Goal: Information Seeking & Learning: Learn about a topic

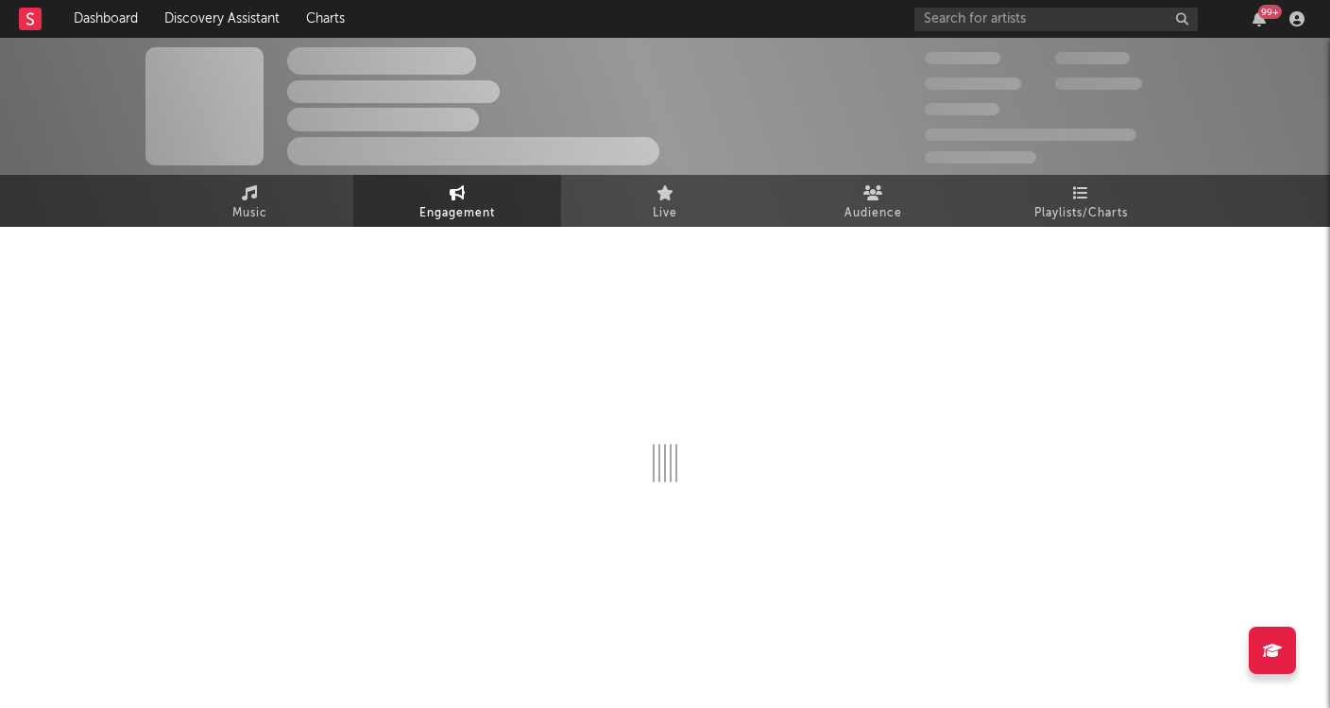
select select "1m"
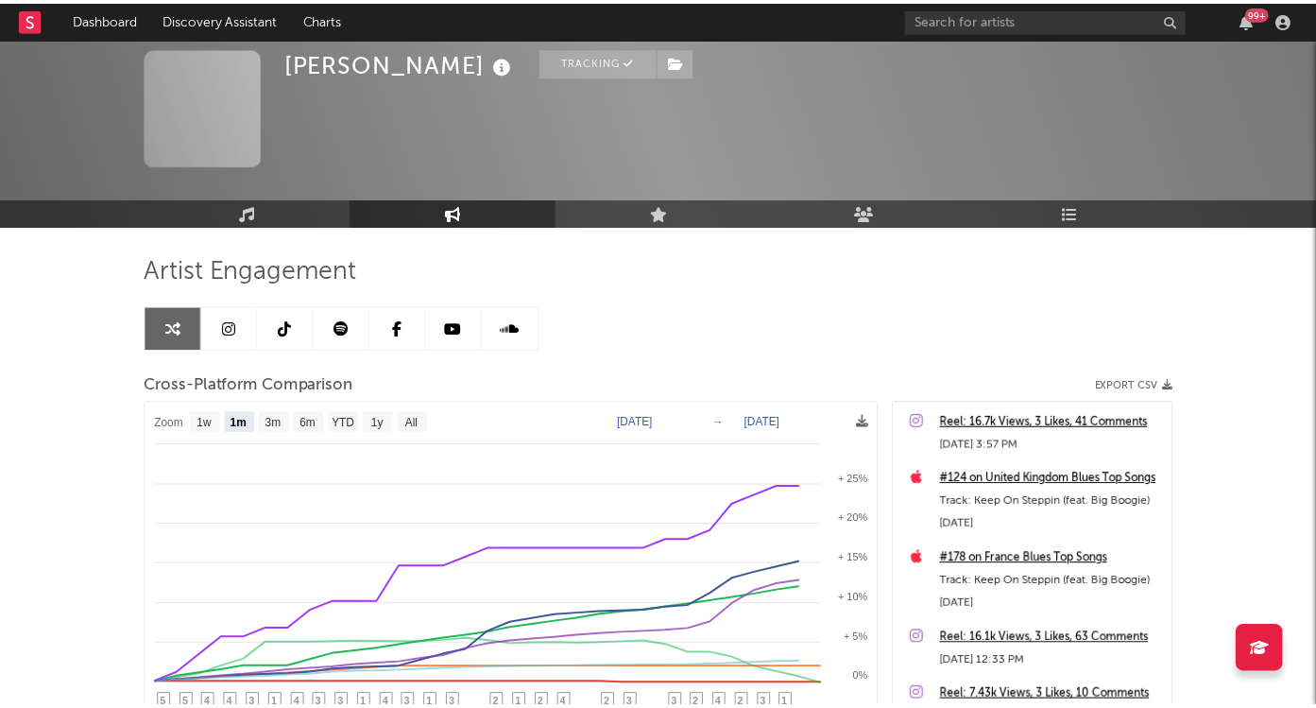
scroll to position [237, 0]
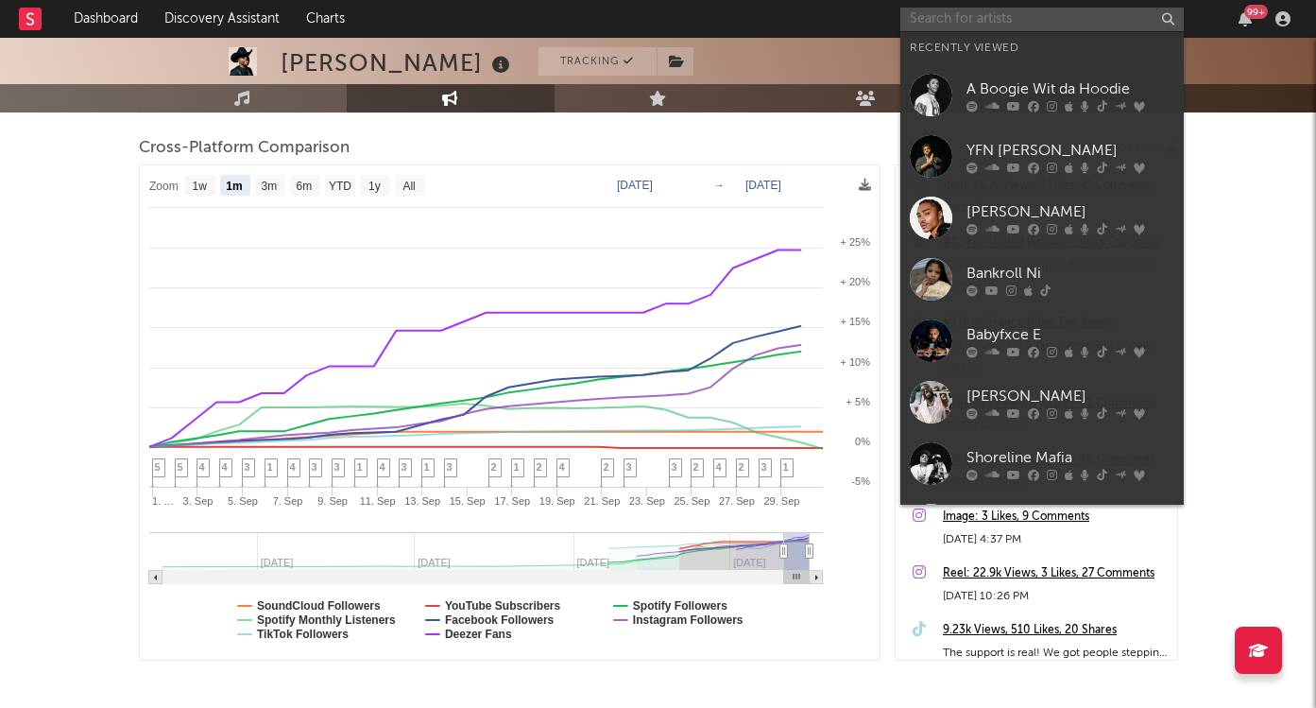
click at [971, 16] on input "text" at bounding box center [1041, 20] width 283 height 24
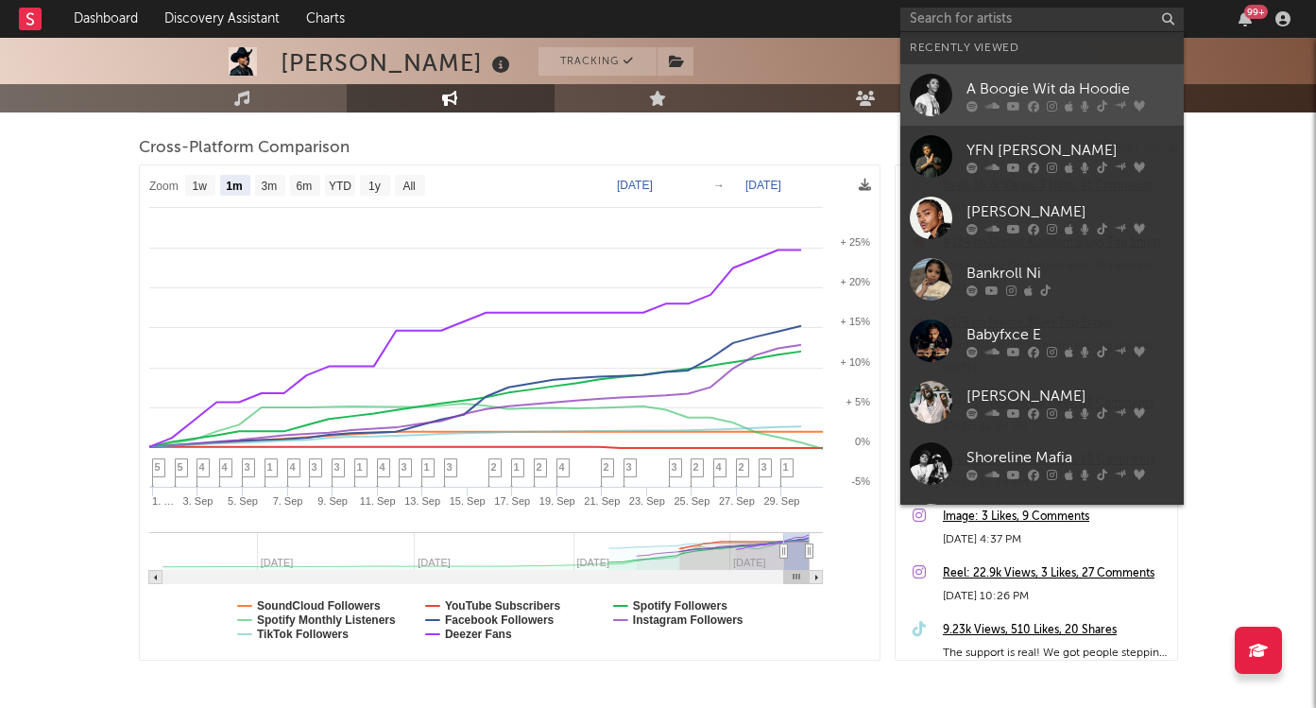
click at [1027, 97] on div "A Boogie Wit da Hoodie" at bounding box center [1070, 88] width 208 height 23
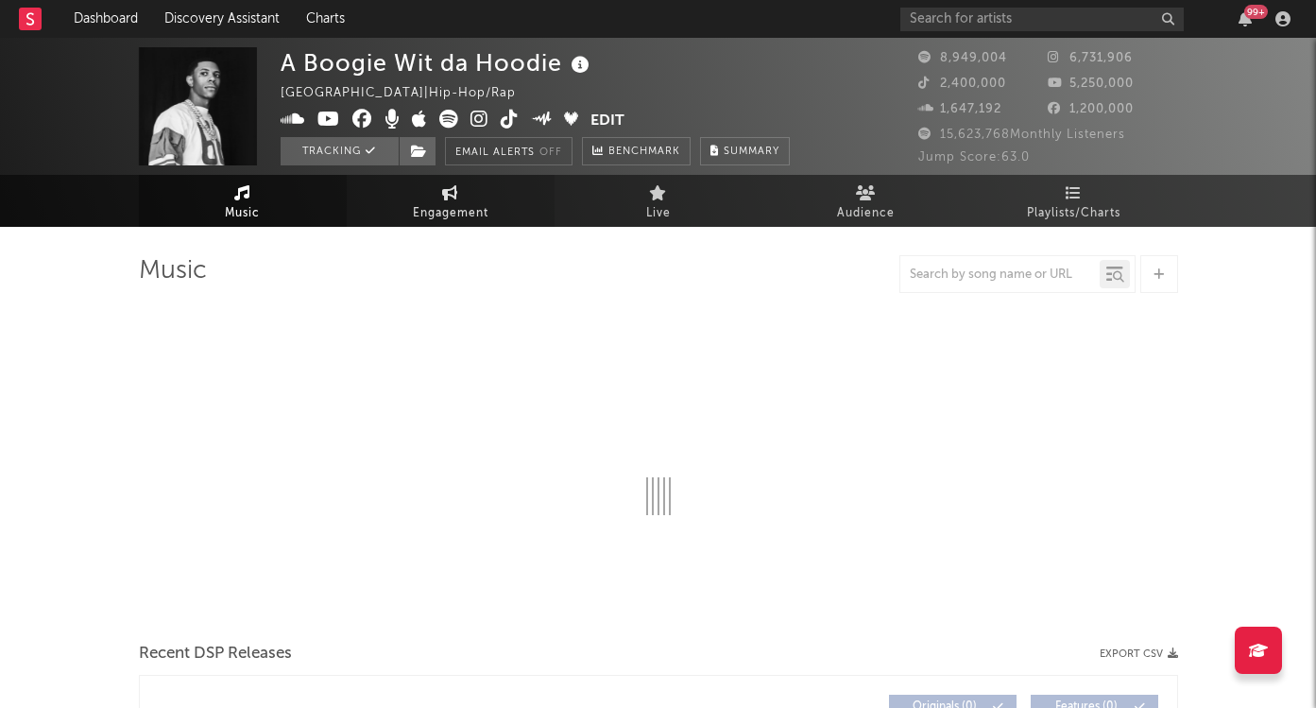
click at [479, 205] on span "Engagement" at bounding box center [451, 213] width 76 height 23
select select "1w"
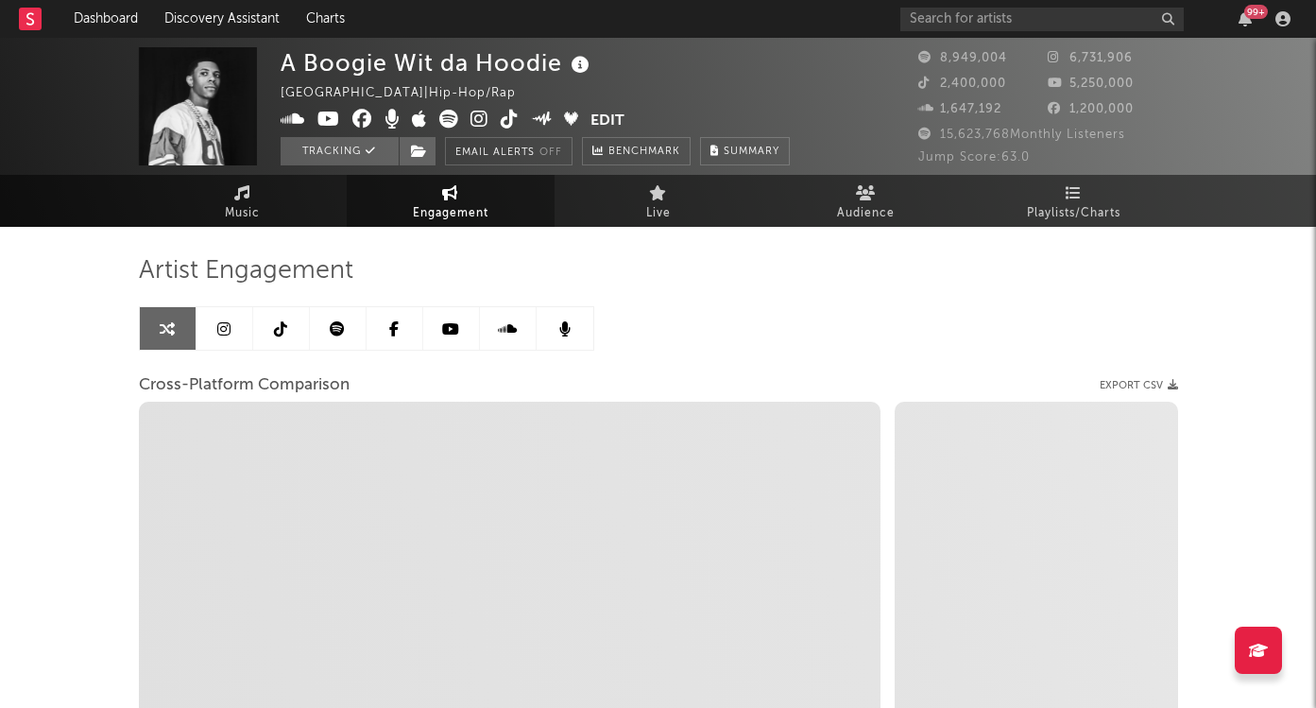
click at [514, 204] on link "Engagement" at bounding box center [451, 201] width 208 height 52
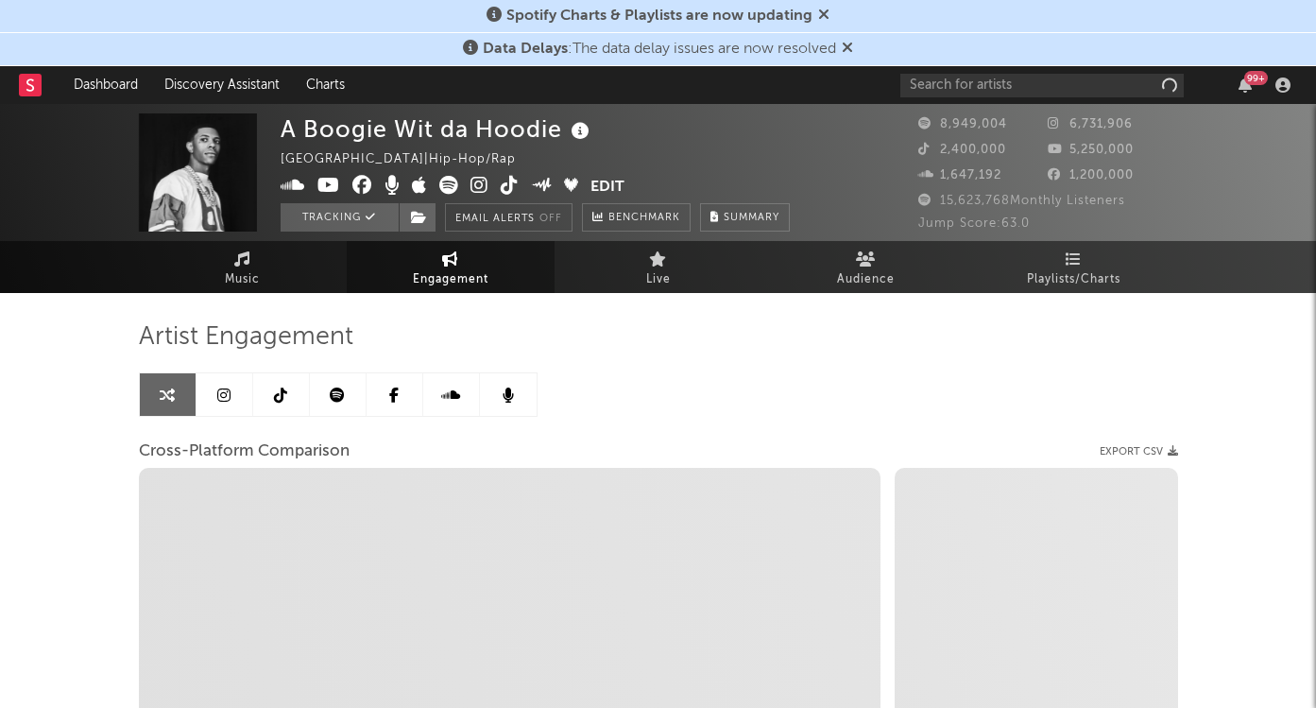
select select "1w"
click at [493, 264] on link "Engagement" at bounding box center [451, 267] width 208 height 52
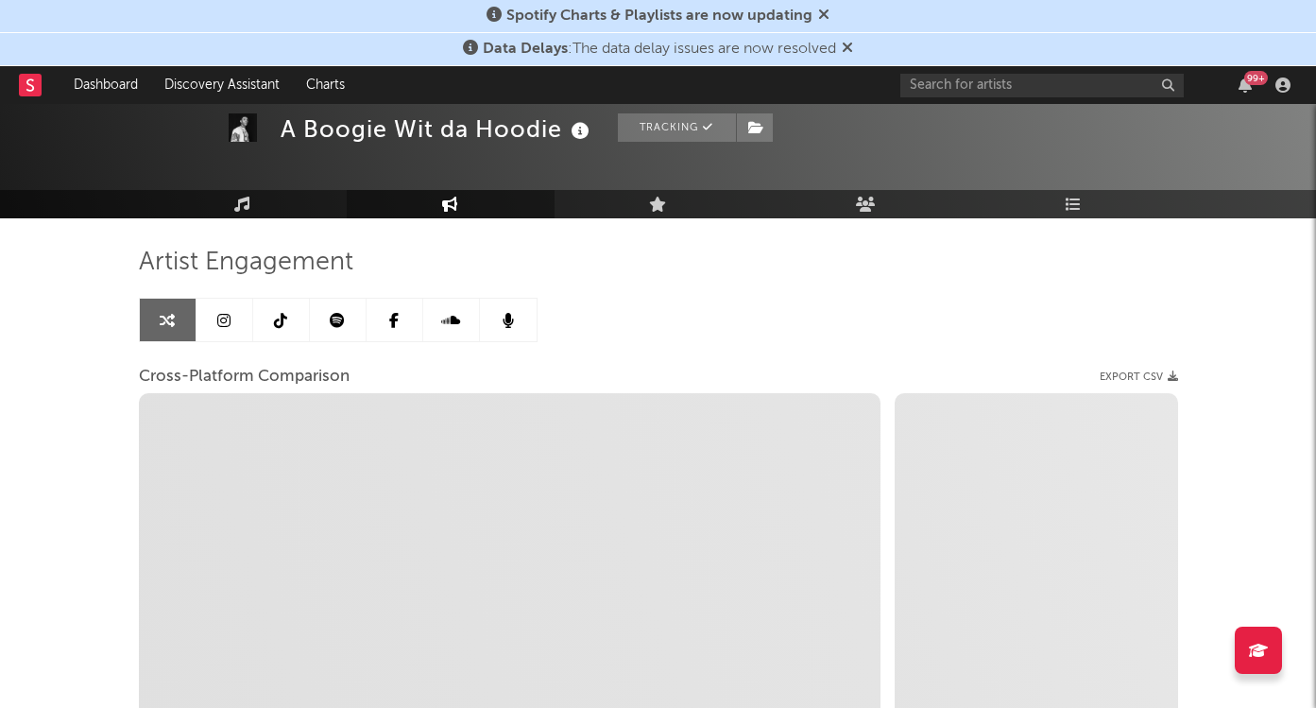
scroll to position [75, 0]
select select "1m"
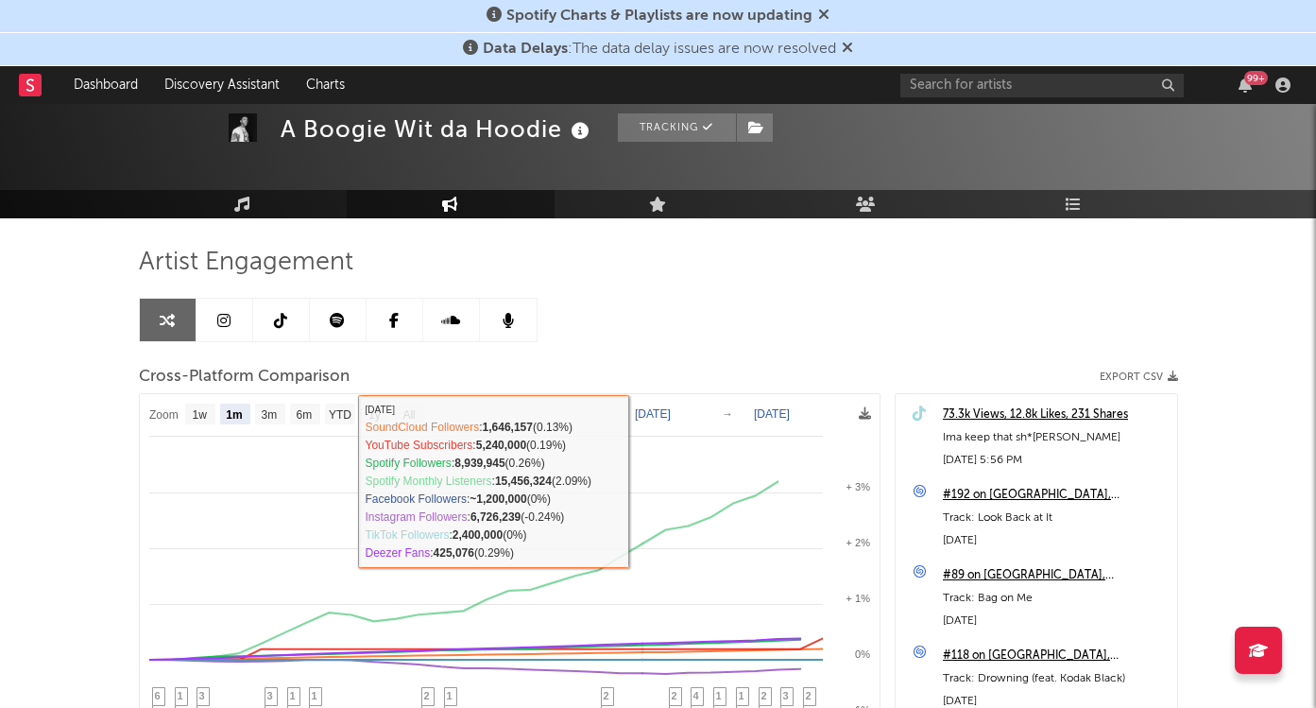
click at [663, 405] on rect at bounding box center [510, 641] width 740 height 494
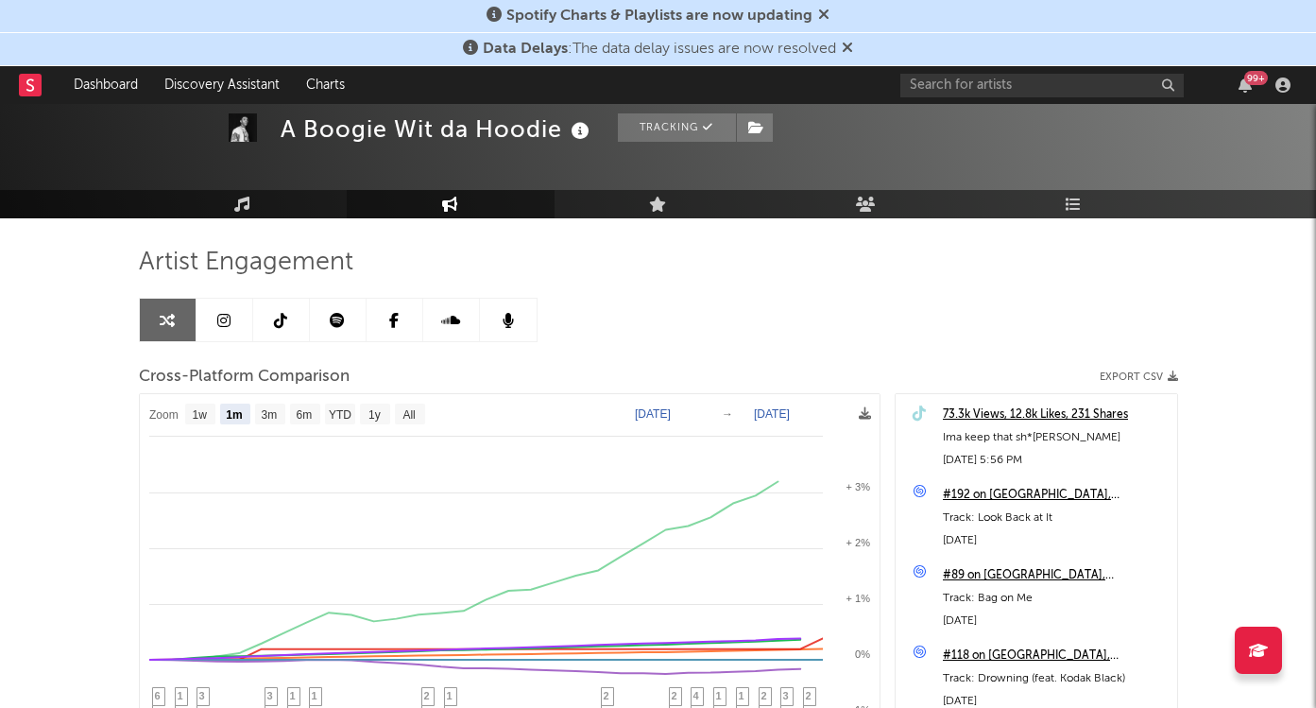
click at [651, 412] on text "Sep 5, 2025" at bounding box center [653, 413] width 36 height 13
select select "1m"
click at [638, 410] on text "Sep 5, 2025" at bounding box center [653, 413] width 36 height 13
type input "2025-10-01"
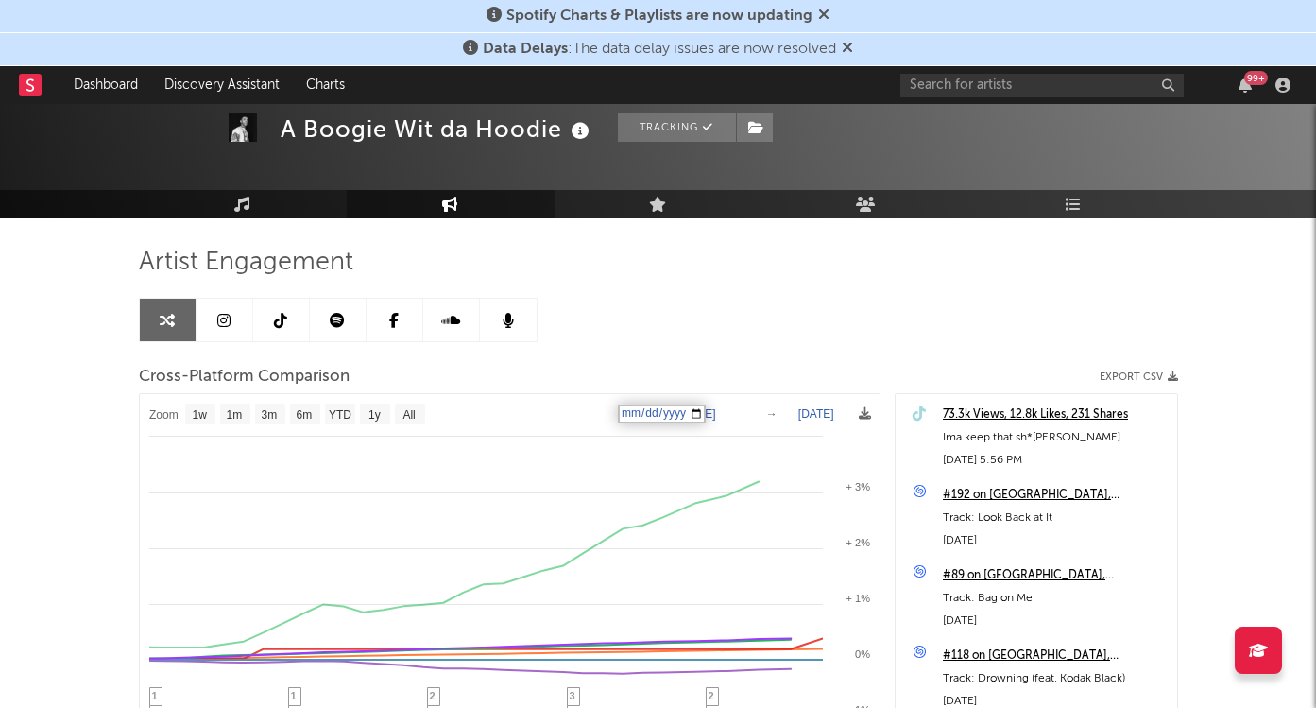
select select "1w"
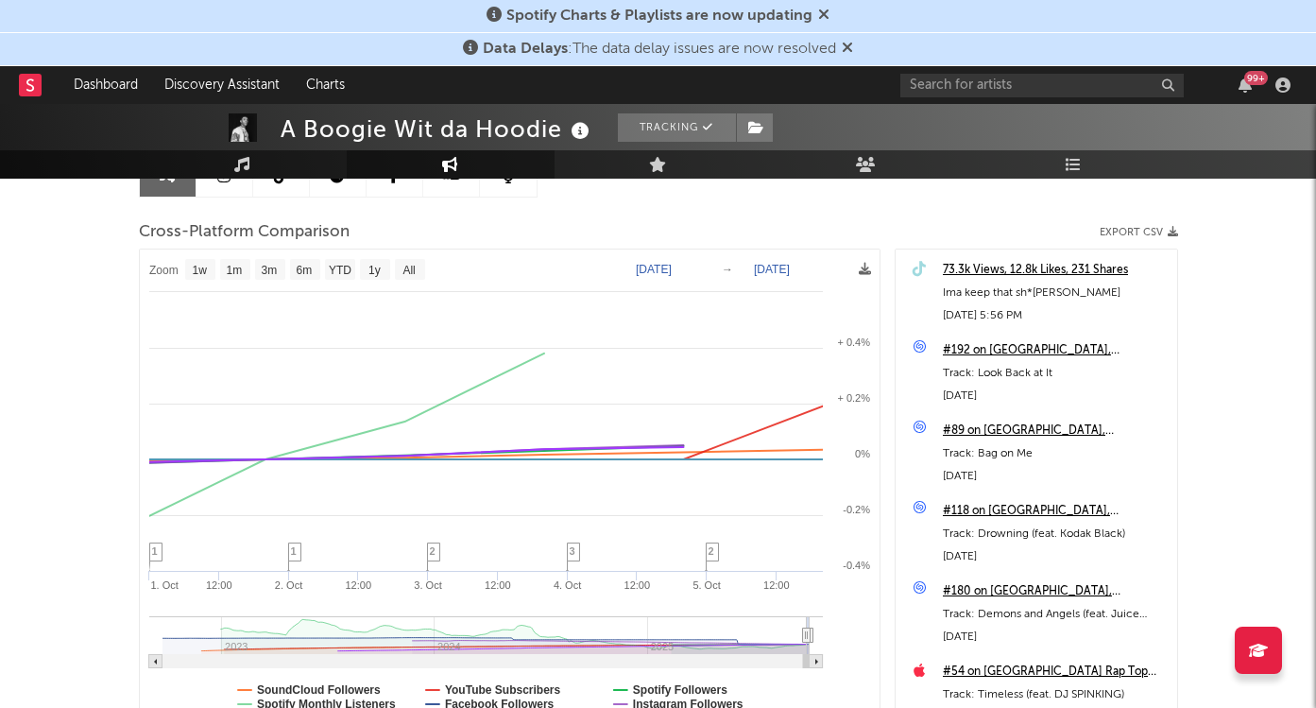
scroll to position [211, 0]
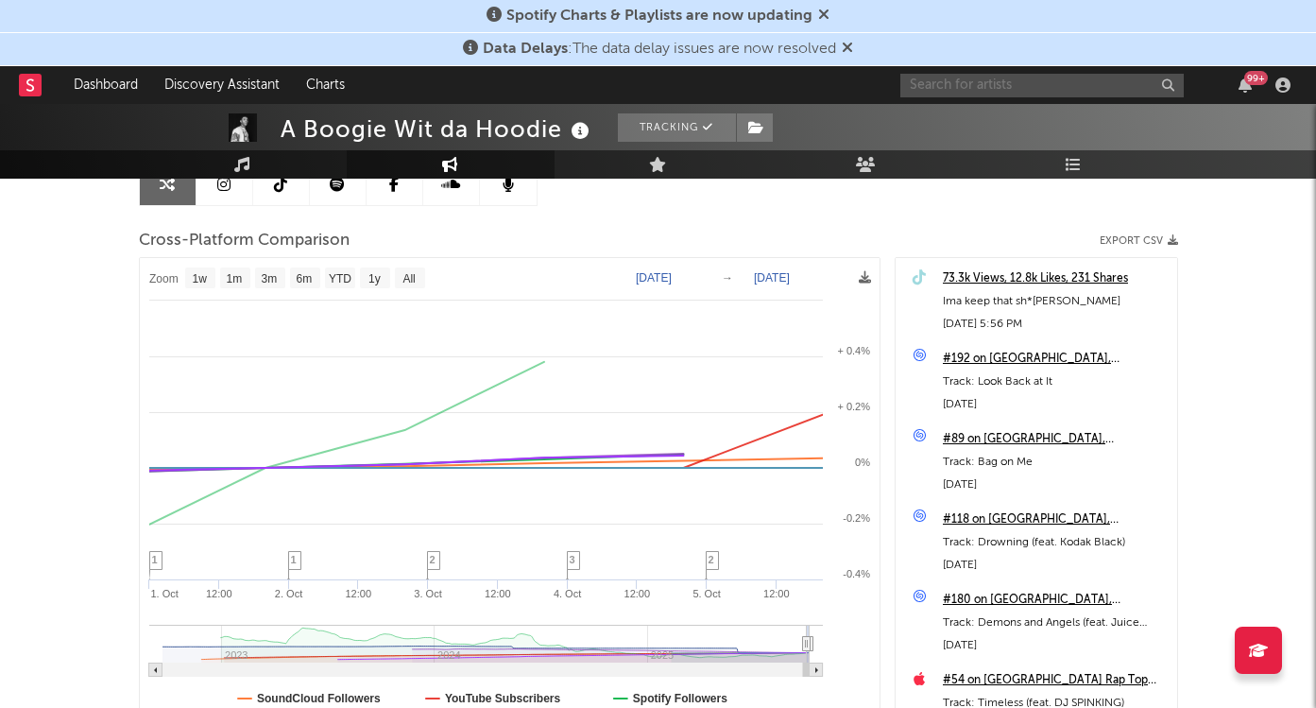
click at [965, 80] on input "text" at bounding box center [1041, 86] width 283 height 24
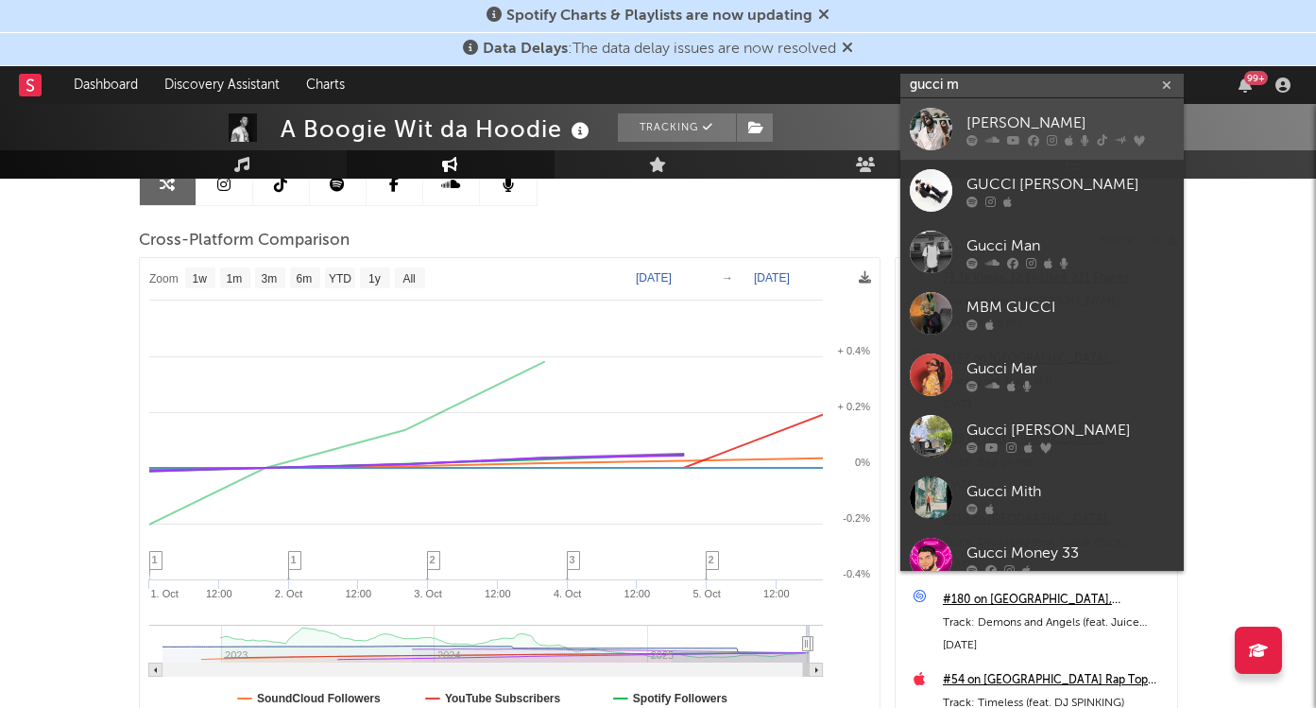
type input "gucci m"
click at [1004, 123] on div "[PERSON_NAME]" at bounding box center [1070, 122] width 208 height 23
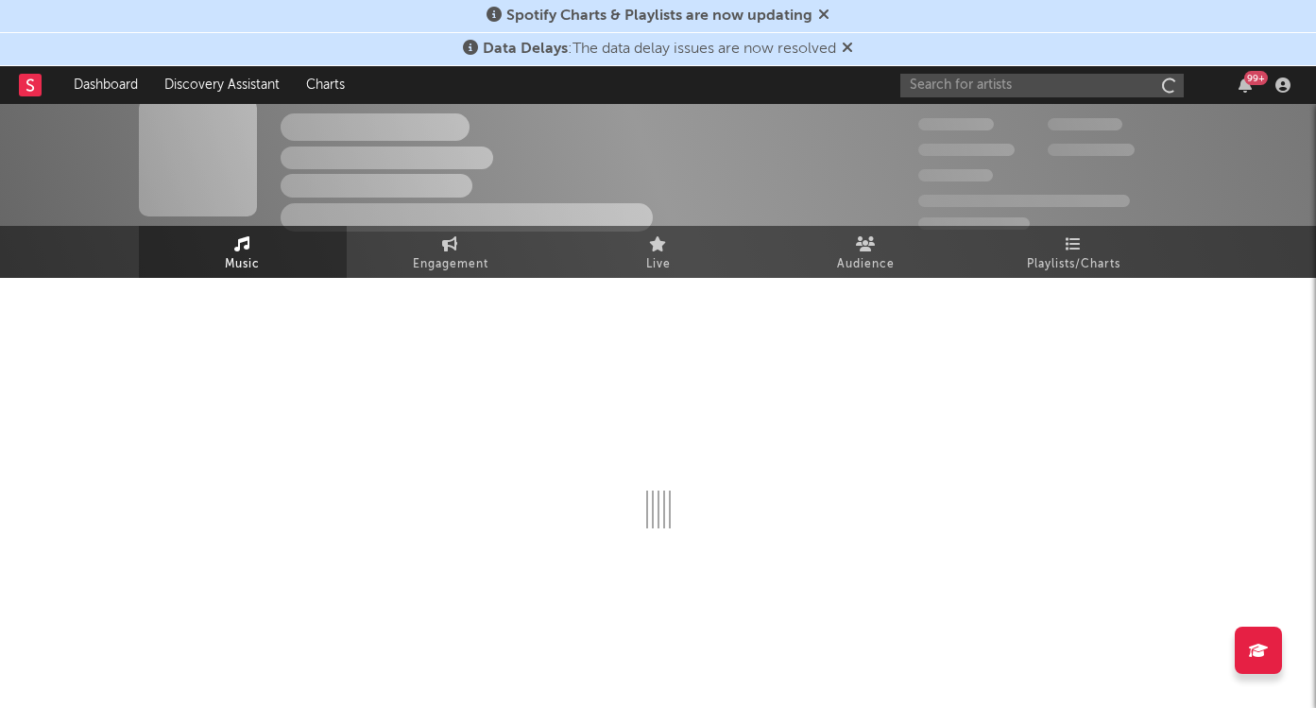
scroll to position [15, 0]
click at [511, 265] on link "Engagement" at bounding box center [451, 252] width 208 height 52
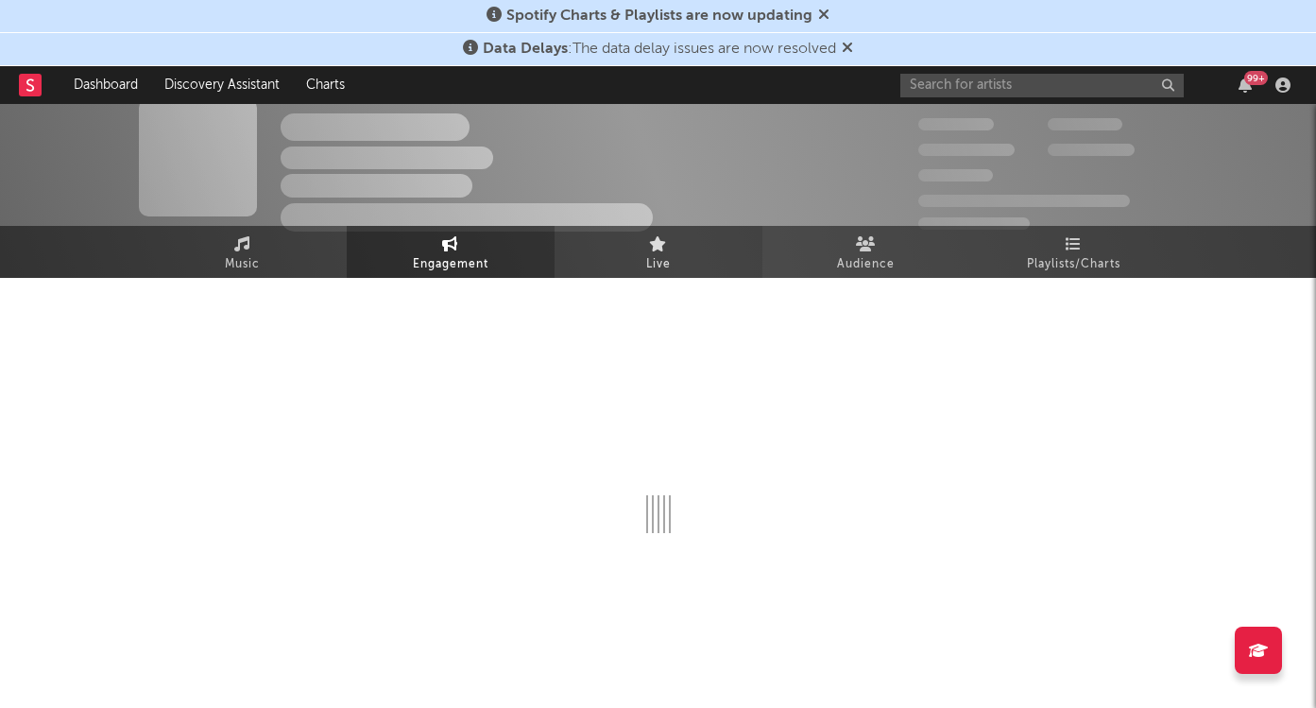
select select "1w"
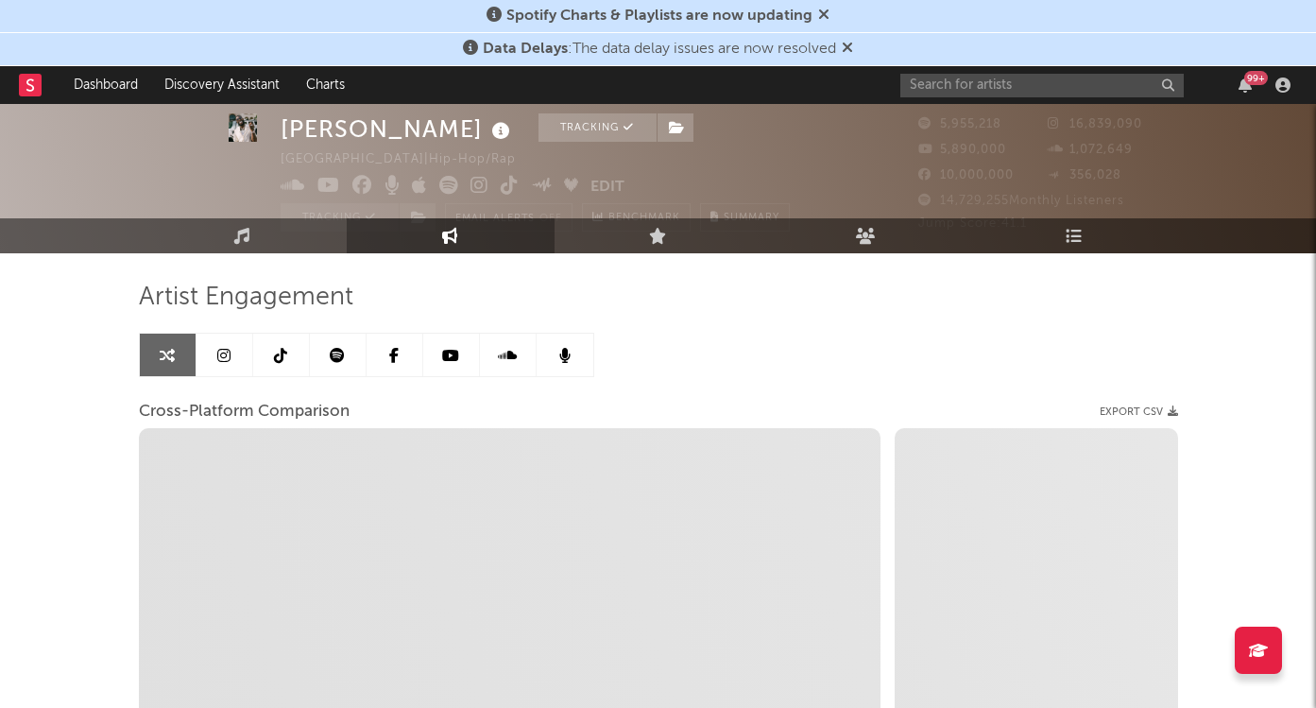
scroll to position [42, 0]
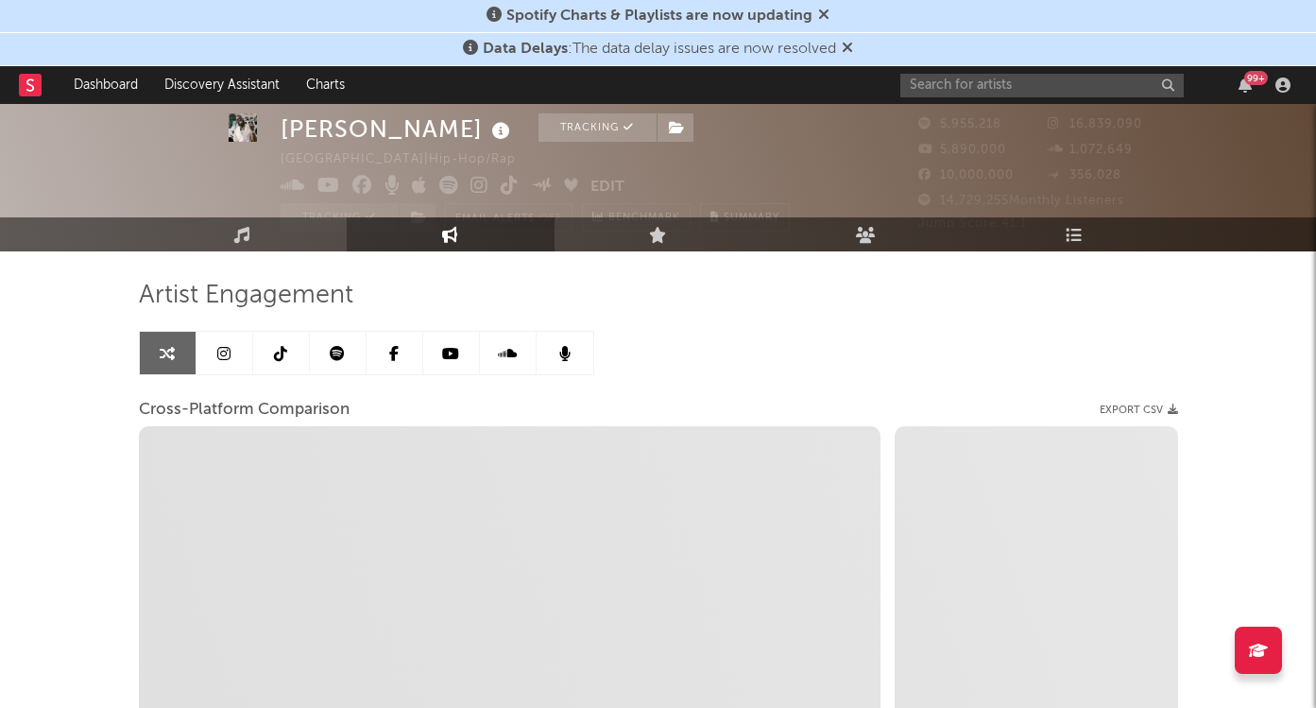
select select "1m"
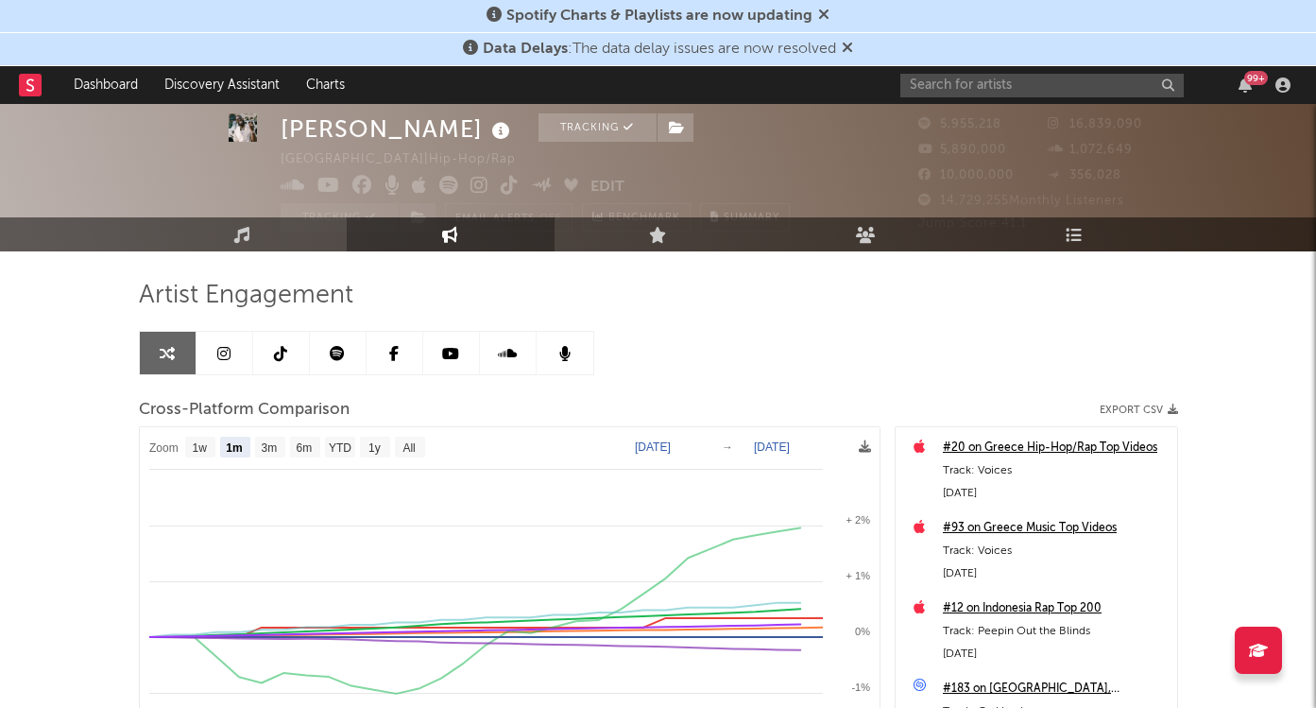
scroll to position [48, 0]
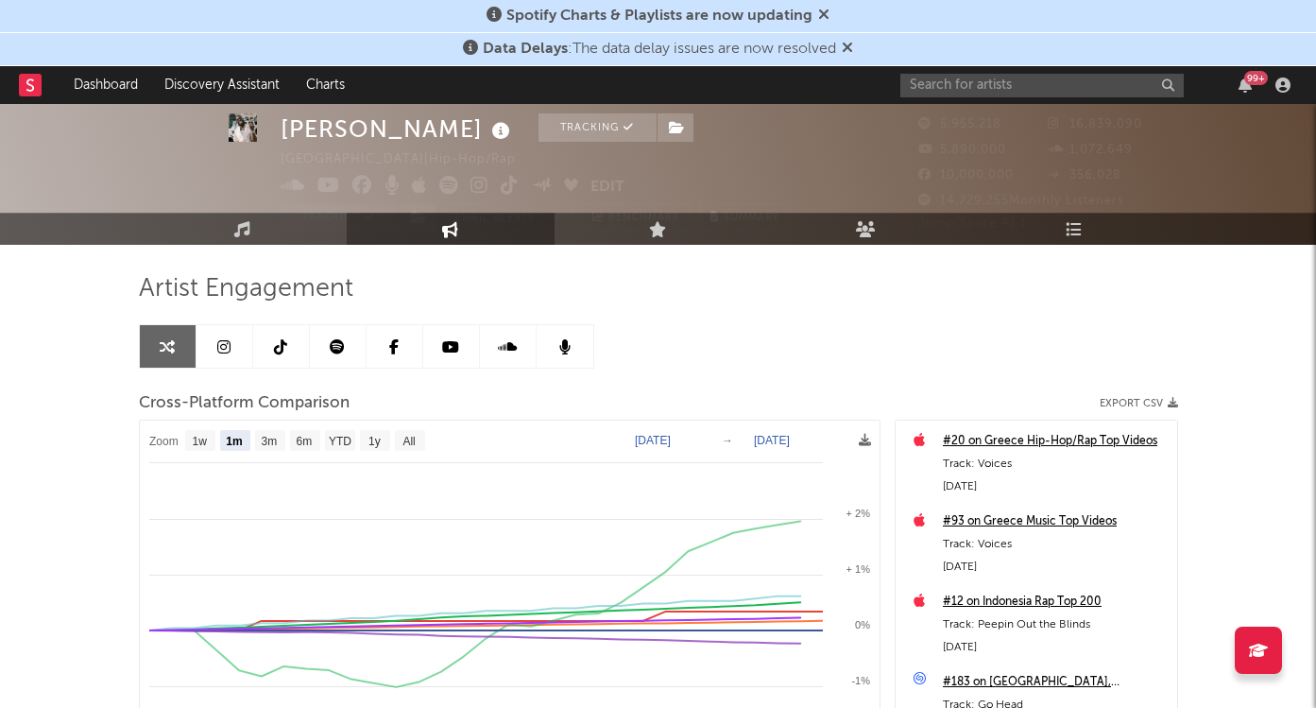
click at [631, 442] on rect at bounding box center [510, 667] width 740 height 494
click at [641, 441] on text "Sep 5, 2025" at bounding box center [653, 440] width 36 height 13
type input "2025-10-05"
type input "2025-10-03"
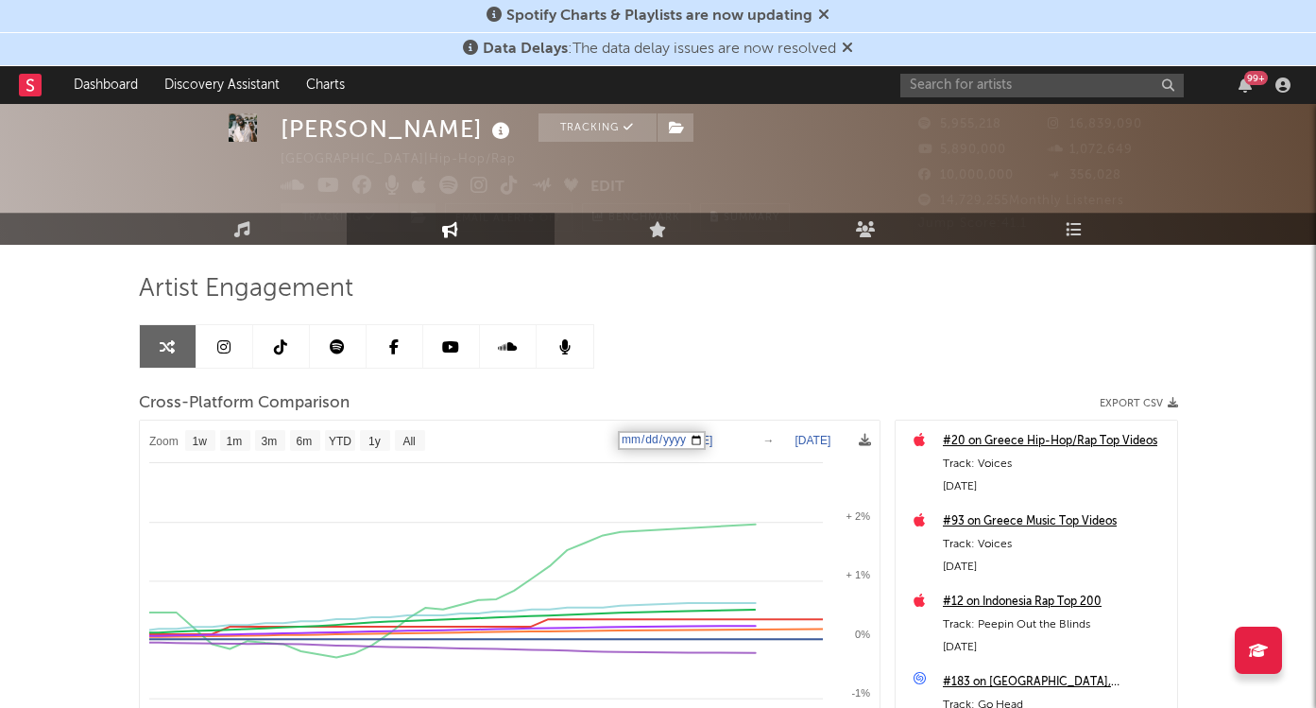
select select "1w"
